Goal: Find specific page/section: Find specific page/section

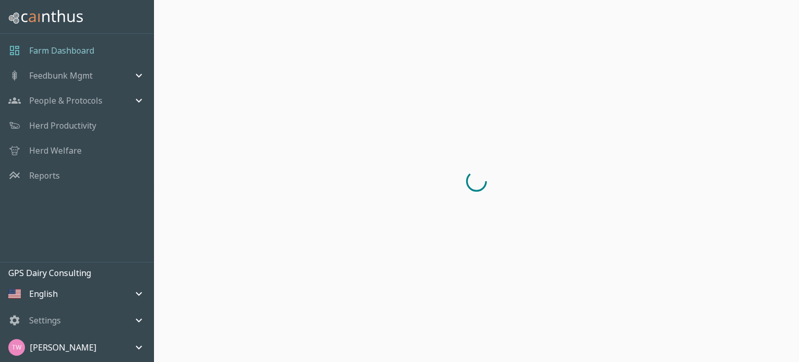
click at [46, 177] on p "Reports" at bounding box center [44, 175] width 31 height 12
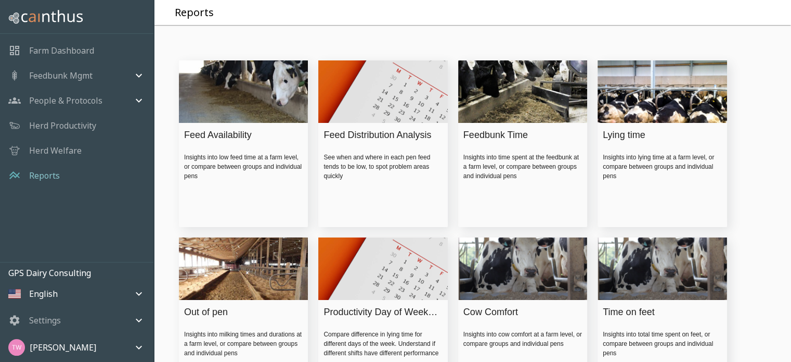
click at [263, 118] on img at bounding box center [243, 92] width 129 height 66
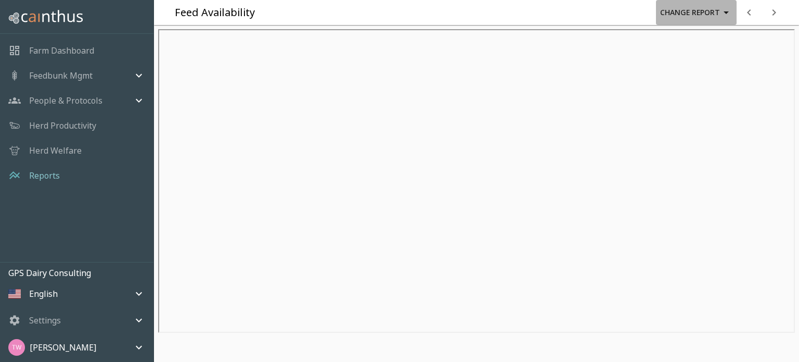
click at [711, 16] on button "Change Report" at bounding box center [696, 12] width 81 height 25
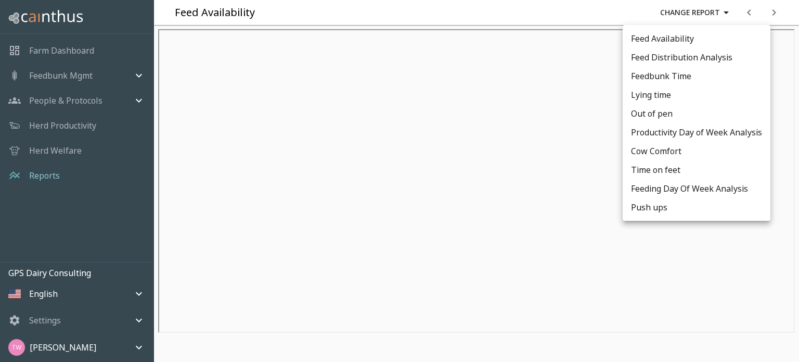
click at [665, 46] on li "Feed Availability" at bounding box center [697, 38] width 148 height 19
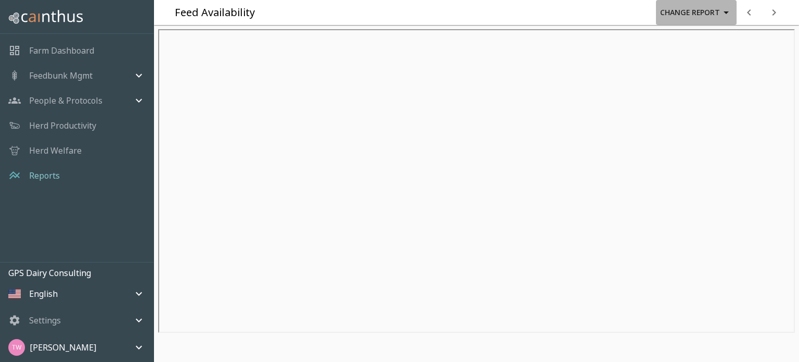
click at [696, 14] on button "Change Report" at bounding box center [696, 12] width 81 height 25
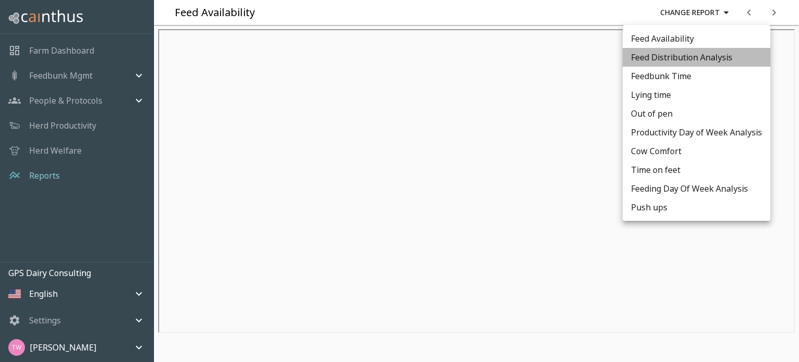
click at [683, 52] on li "Feed Distribution Analysis" at bounding box center [697, 57] width 148 height 19
